Goal: Transaction & Acquisition: Purchase product/service

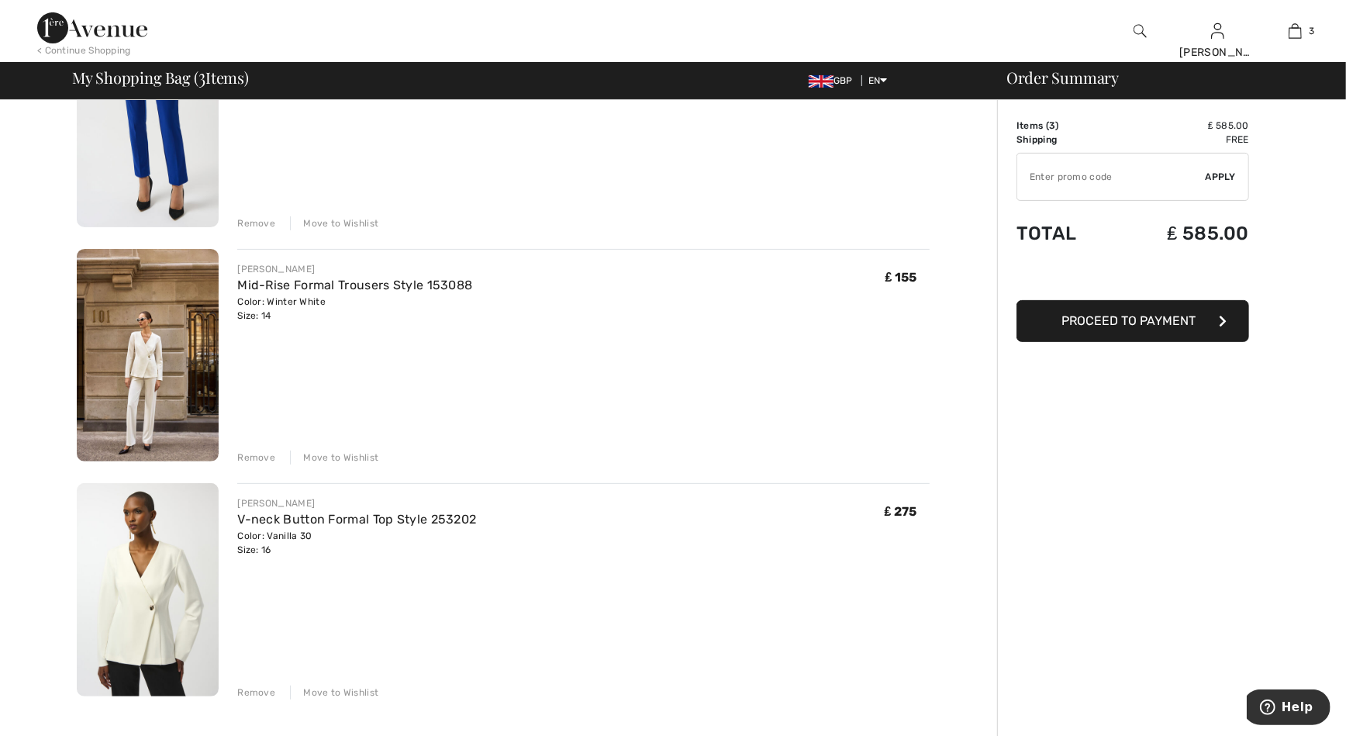
scroll to position [245, 0]
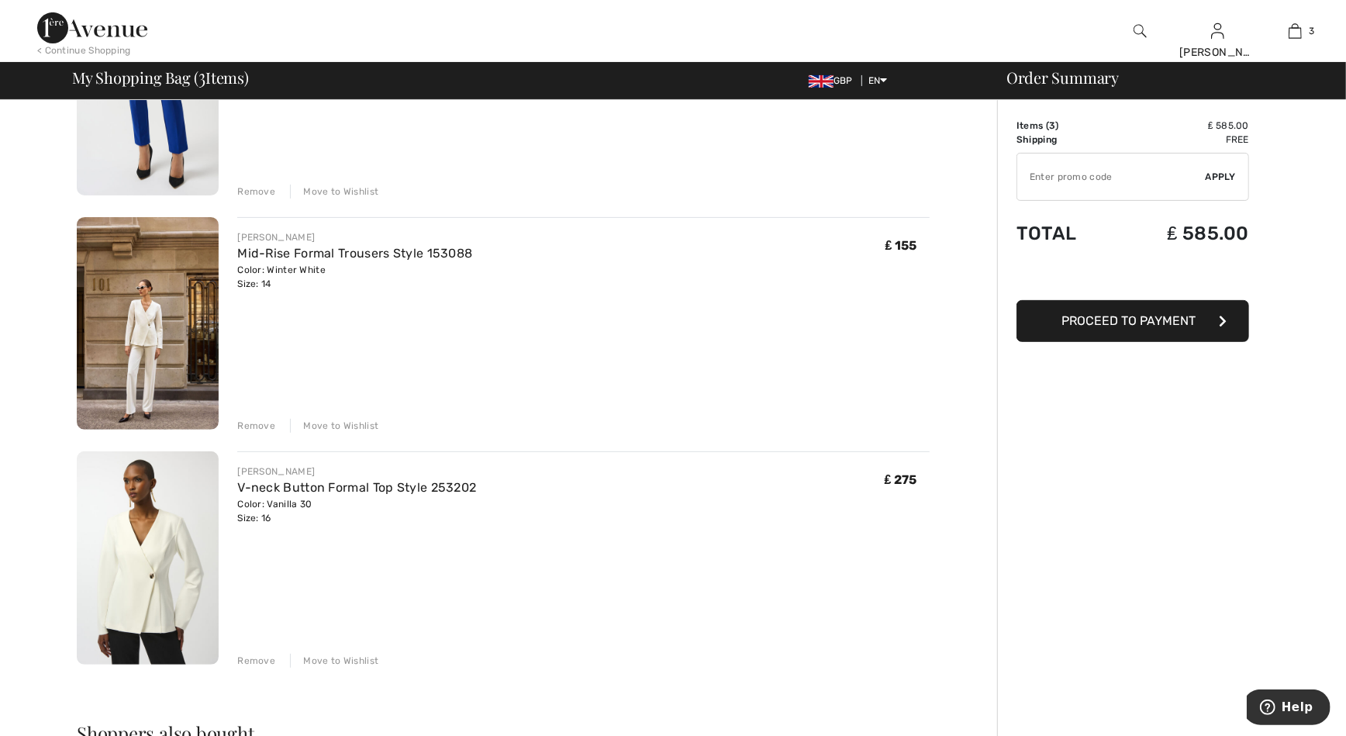
click at [145, 356] on img at bounding box center [148, 323] width 142 height 213
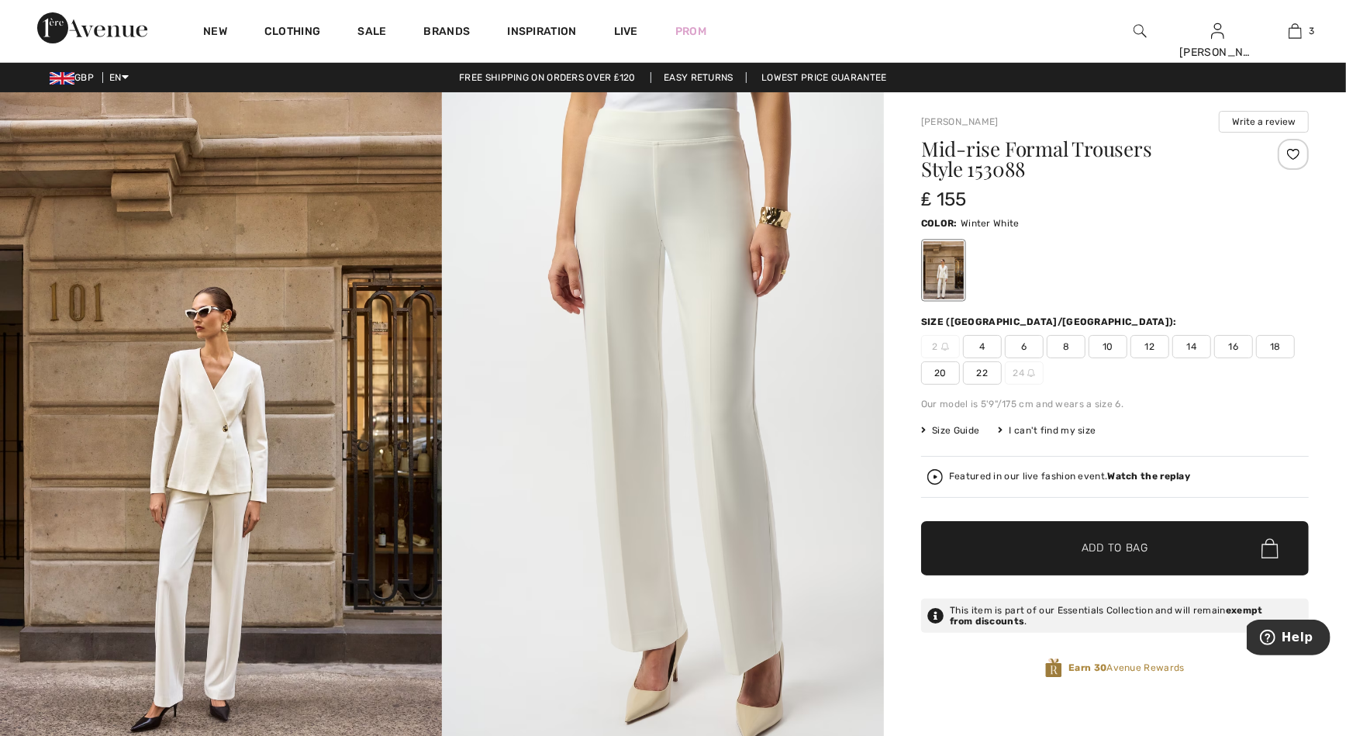
click at [261, 500] on img at bounding box center [221, 423] width 442 height 662
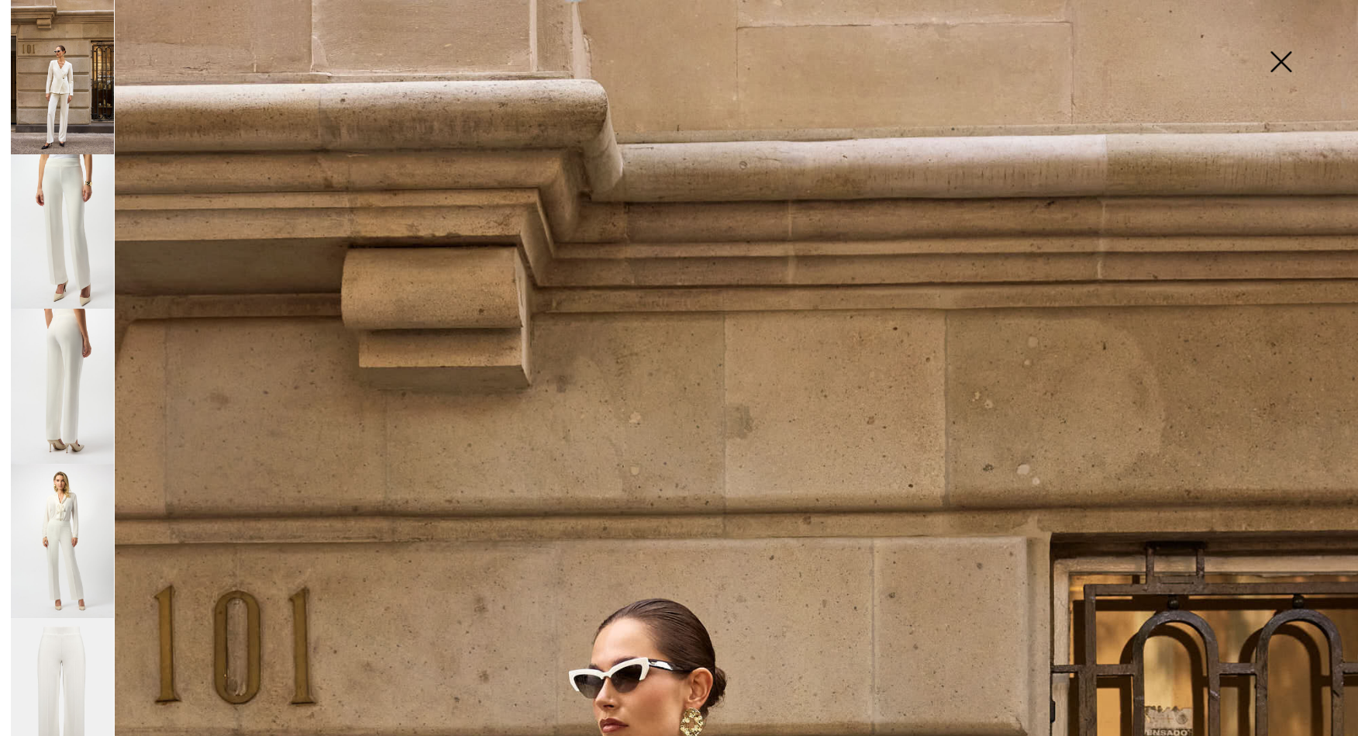
click at [1280, 57] on img at bounding box center [1281, 63] width 78 height 80
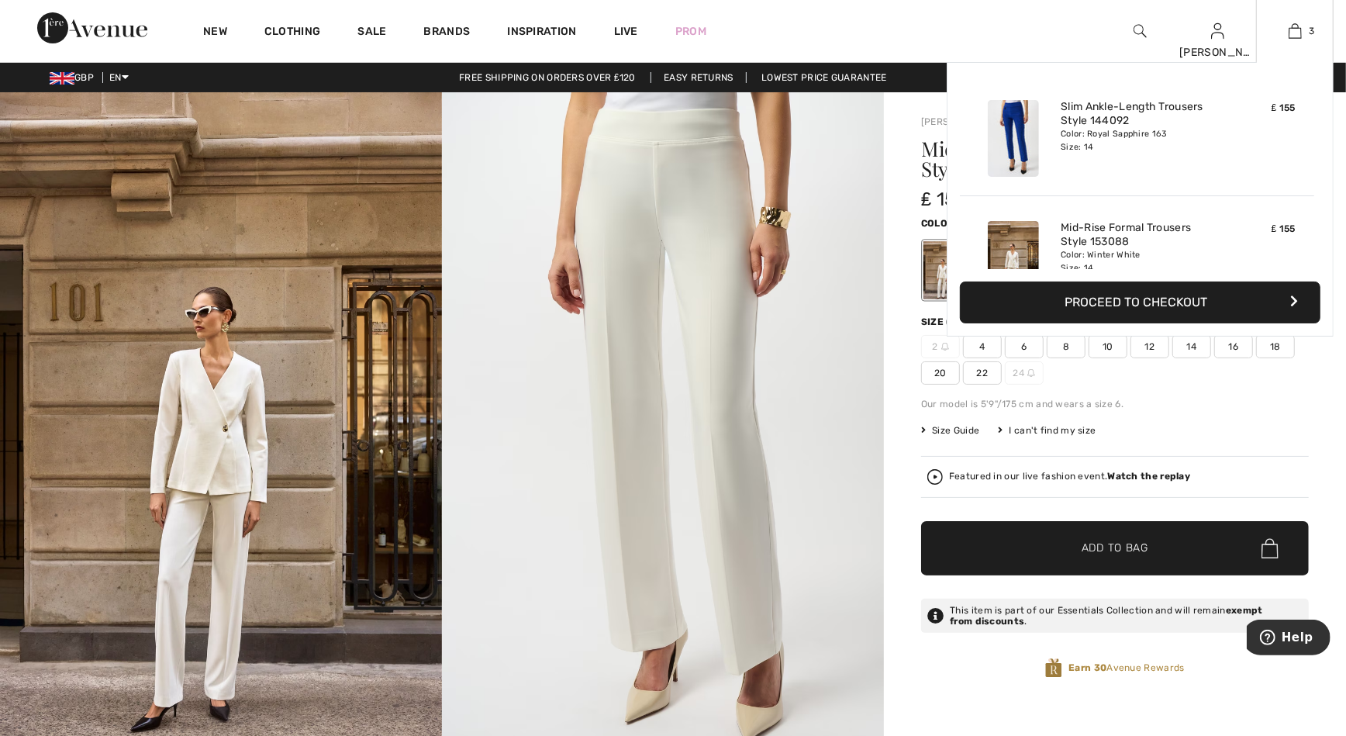
click at [1042, 233] on div at bounding box center [1013, 259] width 82 height 89
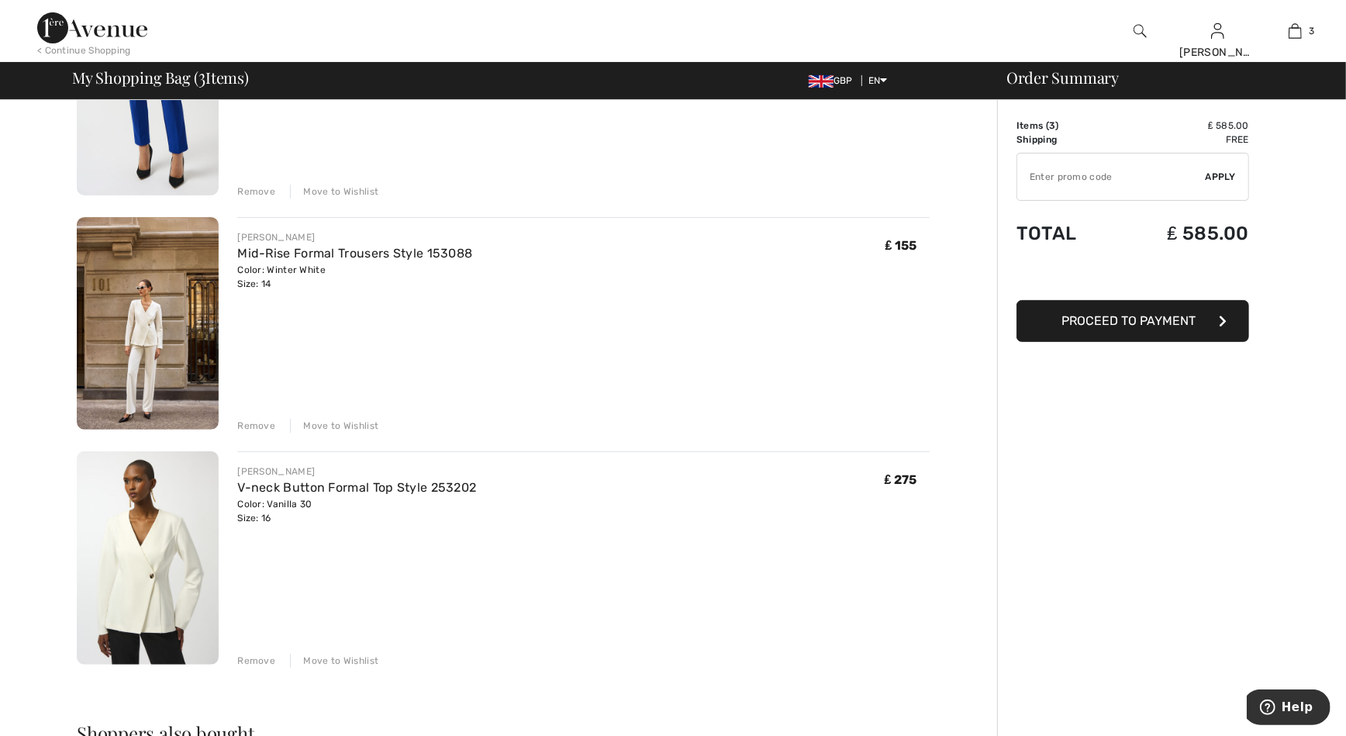
click at [87, 49] on div "< Continue Shopping" at bounding box center [84, 50] width 94 height 14
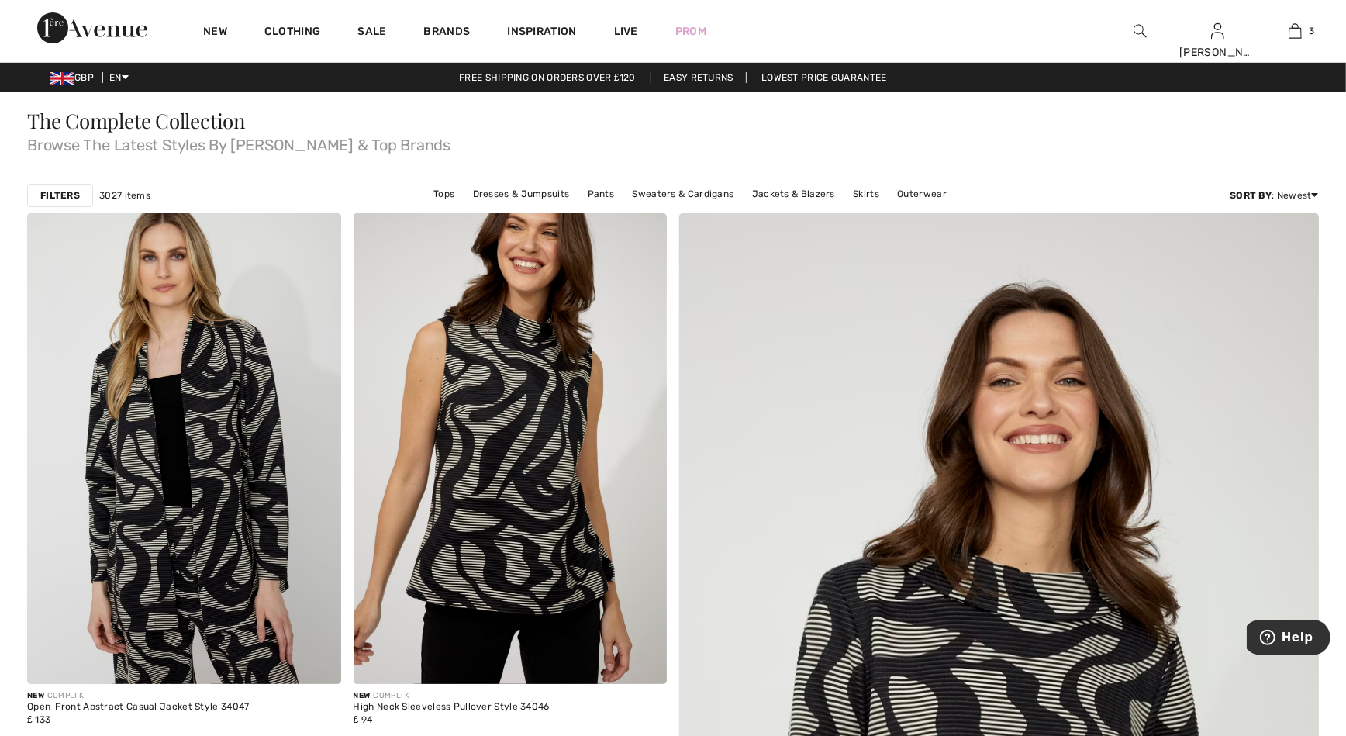
click at [70, 196] on strong "Filters" at bounding box center [60, 195] width 40 height 14
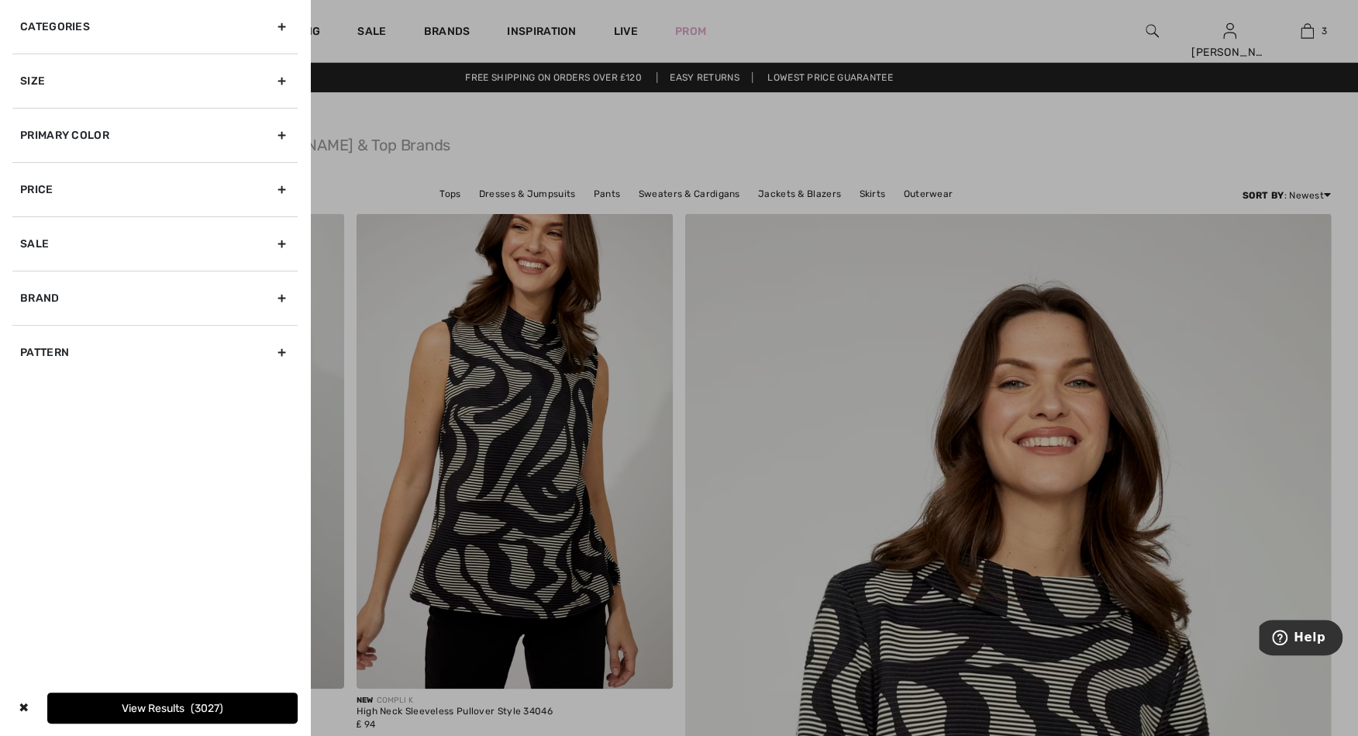
click at [61, 290] on div "Brand" at bounding box center [154, 297] width 285 height 54
click at [78, 328] on label "[PERSON_NAME]" at bounding box center [158, 332] width 277 height 14
click at [32, 328] on input"] "[PERSON_NAME]" at bounding box center [26, 332] width 12 height 12
checkbox input"] "true"
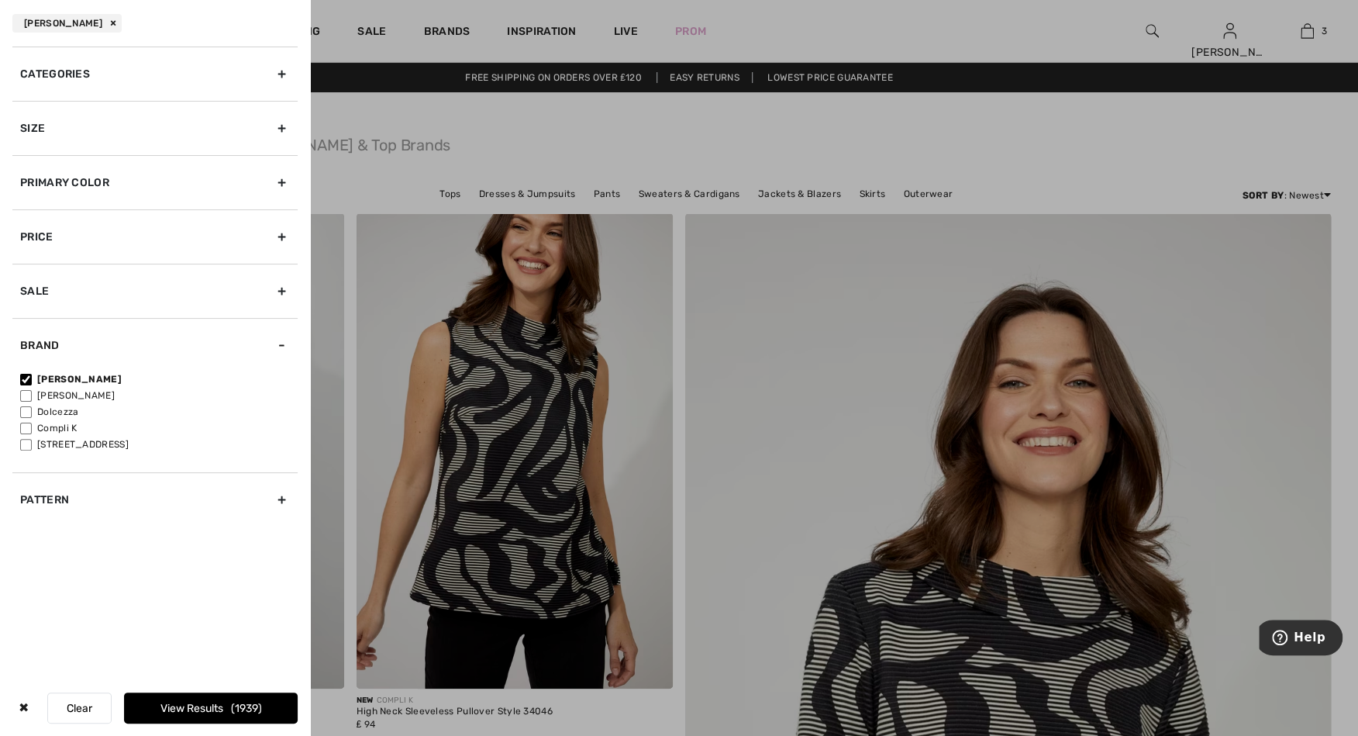
click at [246, 705] on span "1939" at bounding box center [246, 707] width 31 height 13
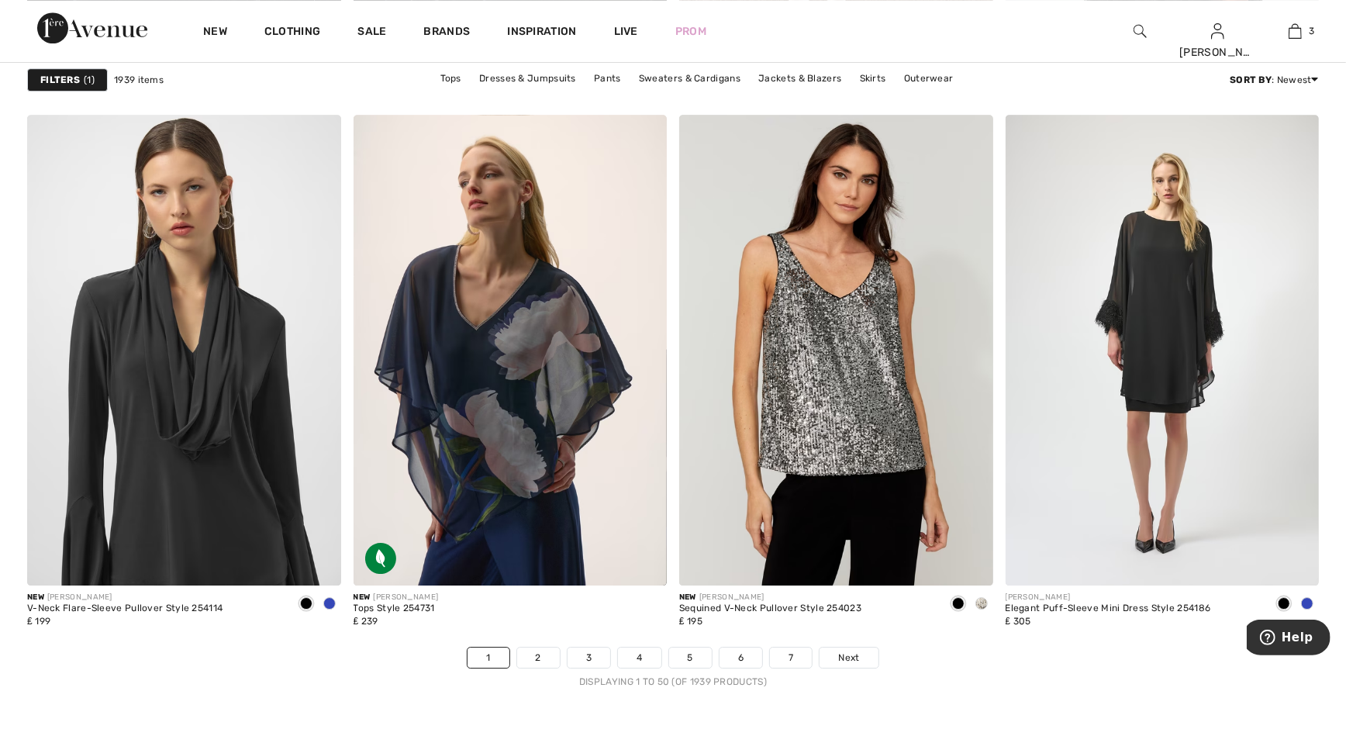
scroll to position [8206, 0]
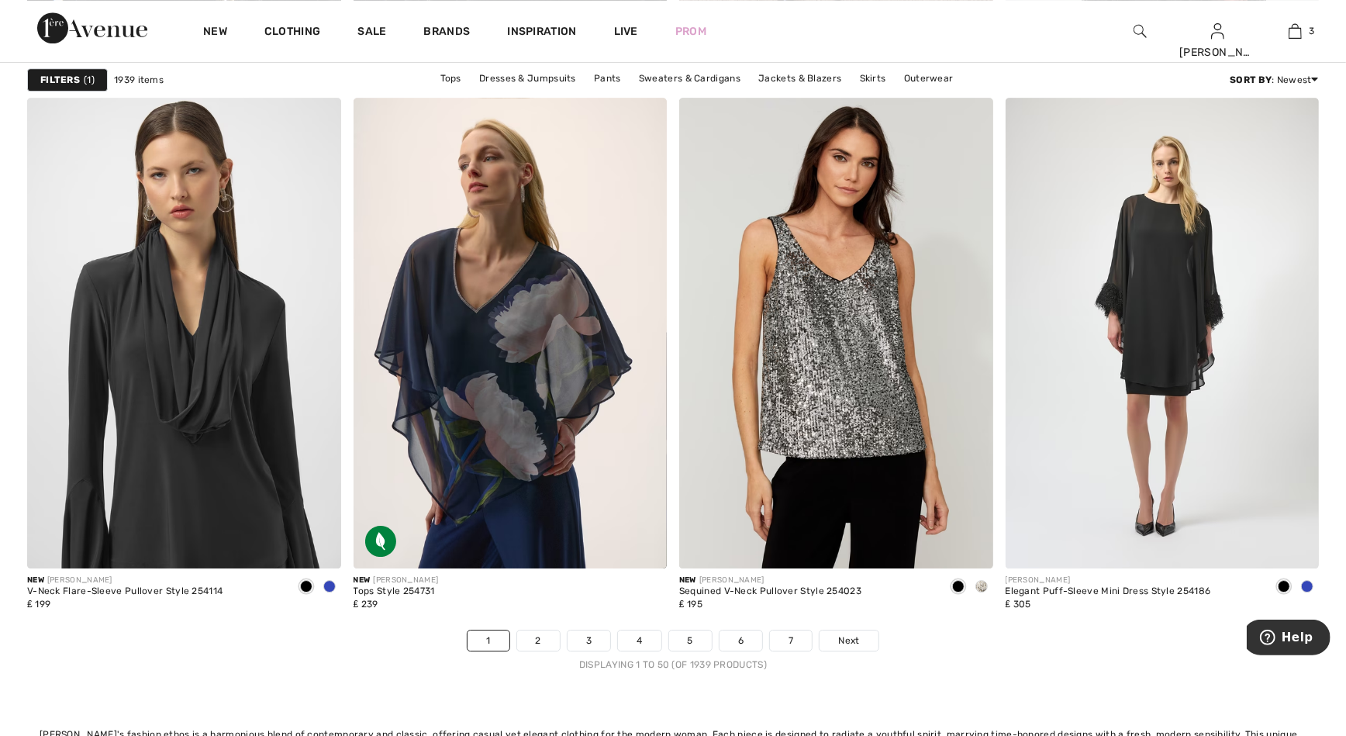
drag, startPoint x: 1353, startPoint y: 51, endPoint x: 5, endPoint y: 11, distance: 1349.2
click at [545, 643] on link "2" at bounding box center [538, 640] width 43 height 20
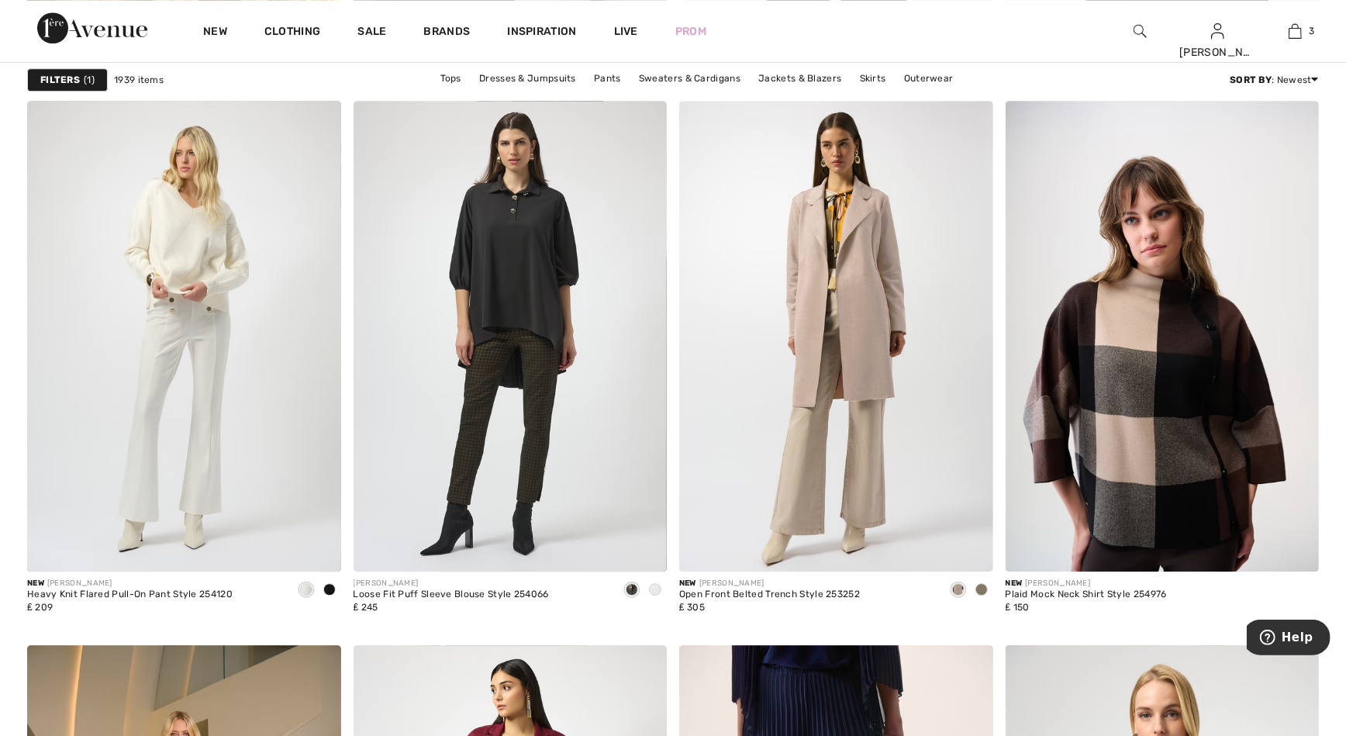
scroll to position [3474, 0]
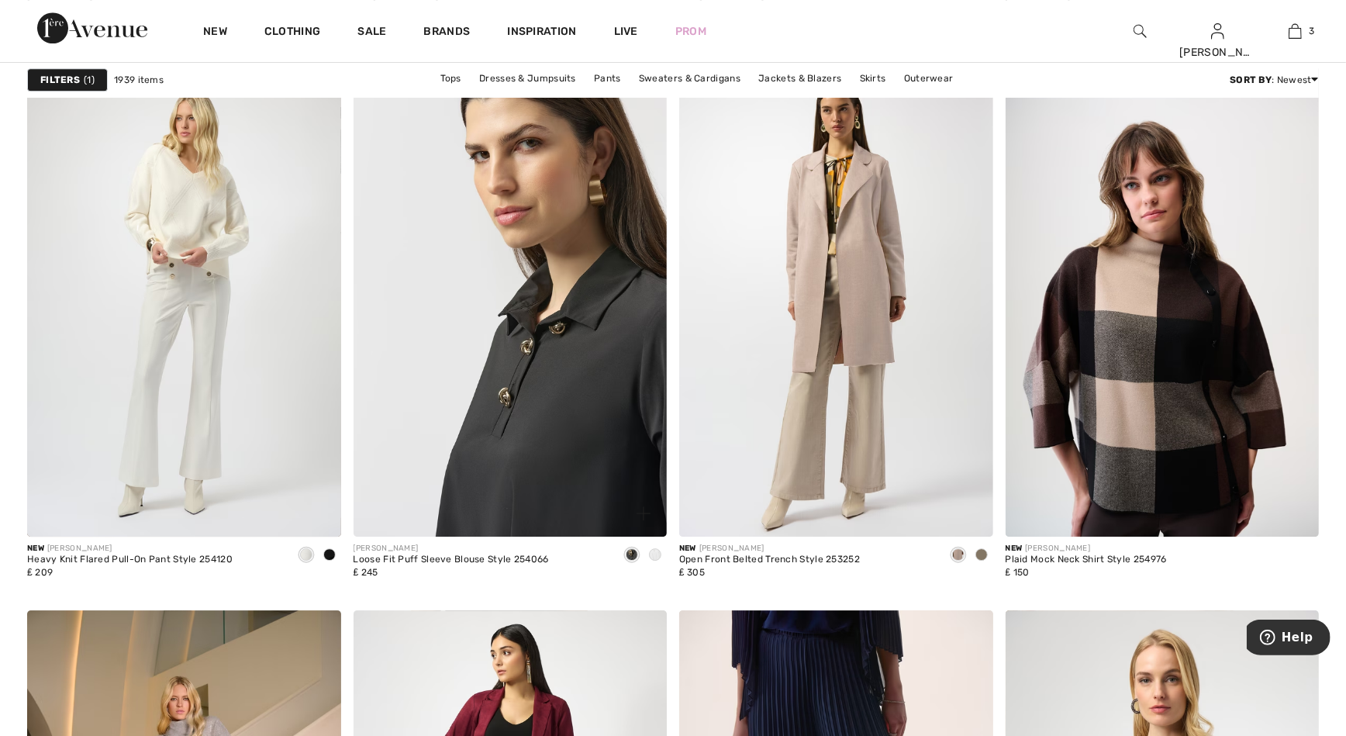
click at [552, 402] on img at bounding box center [510, 301] width 314 height 470
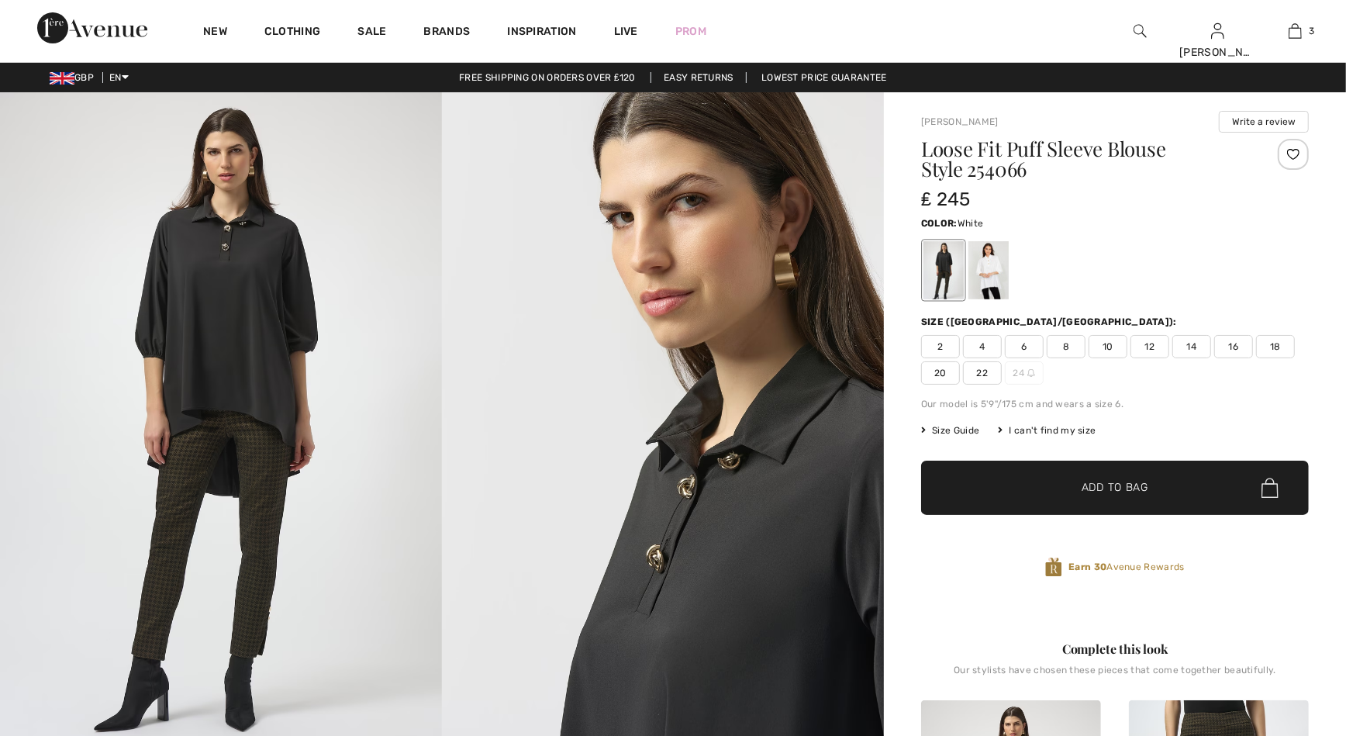
click at [1004, 276] on div at bounding box center [988, 270] width 40 height 58
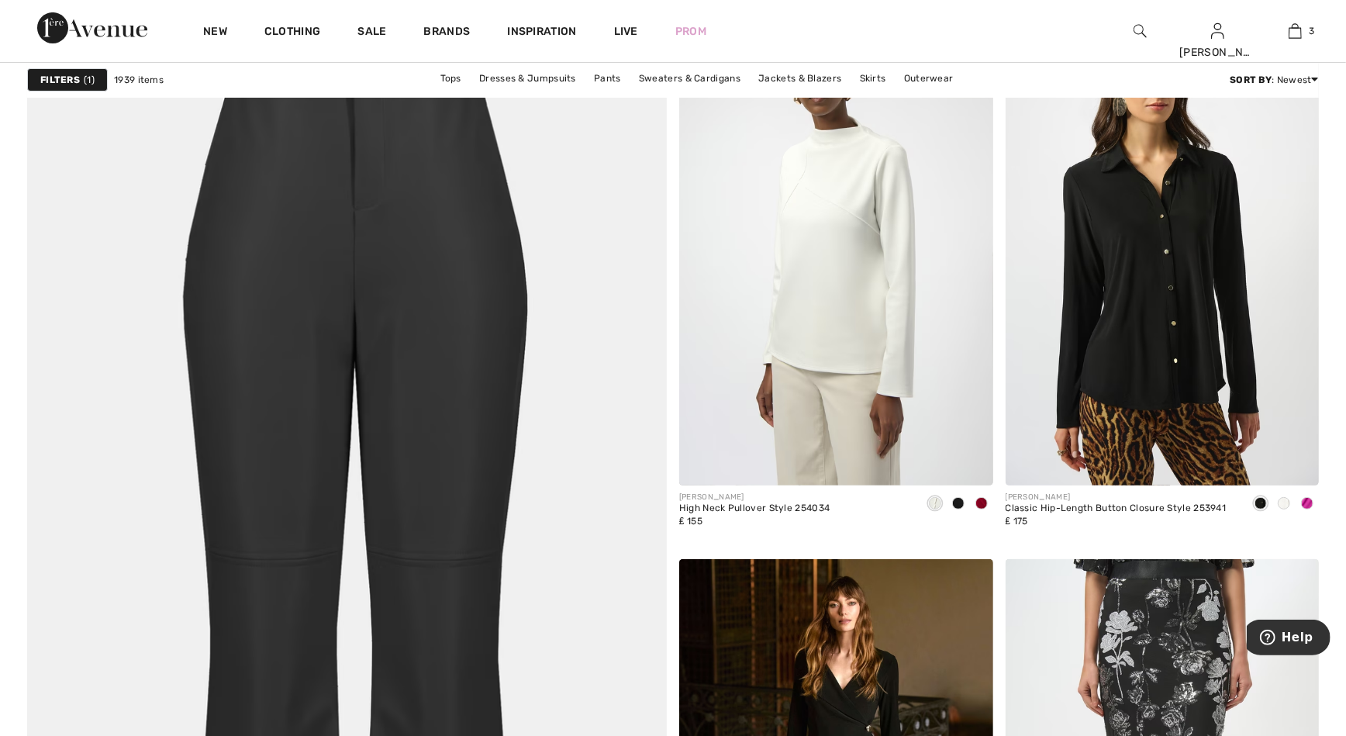
scroll to position [4828, 0]
